Goal: Task Accomplishment & Management: Manage account settings

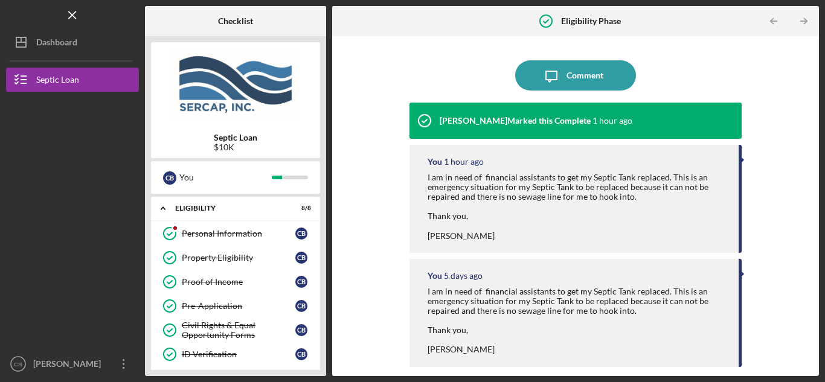
scroll to position [220, 0]
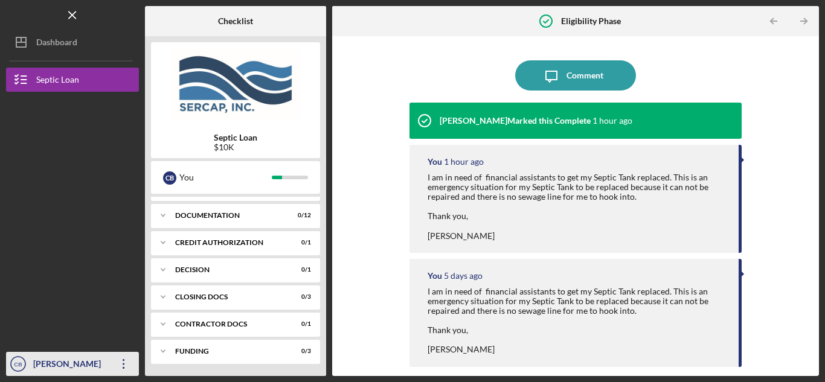
click at [123, 359] on icon "Icon/Overflow" at bounding box center [124, 364] width 30 height 30
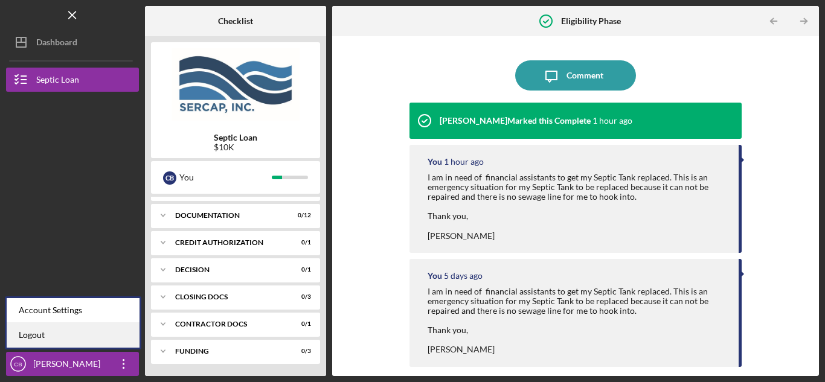
click at [89, 335] on link "Logout" at bounding box center [73, 335] width 133 height 25
